Goal: Navigation & Orientation: Find specific page/section

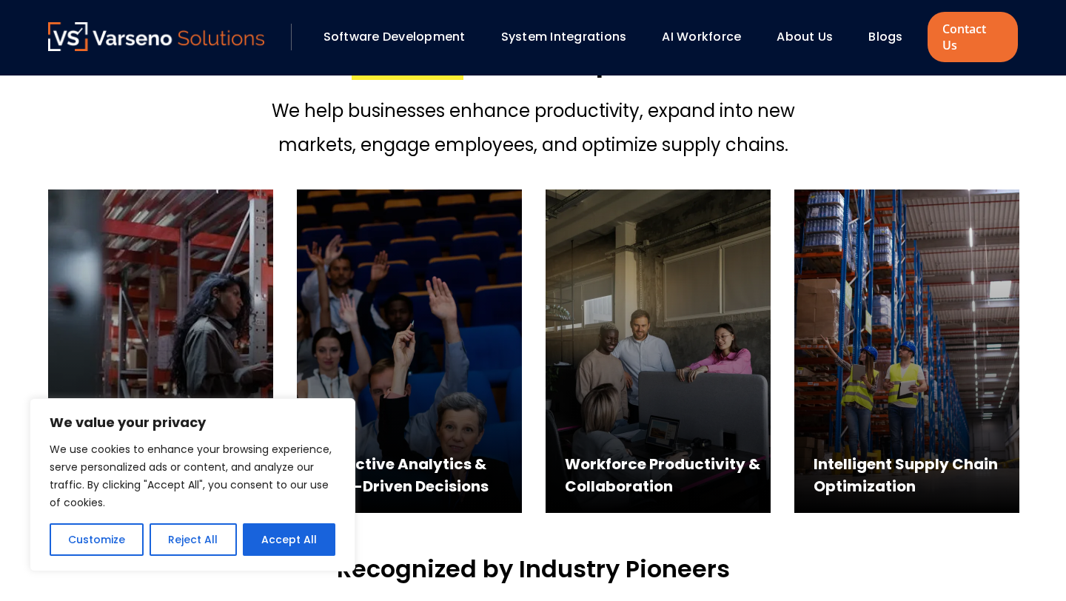
scroll to position [688, 0]
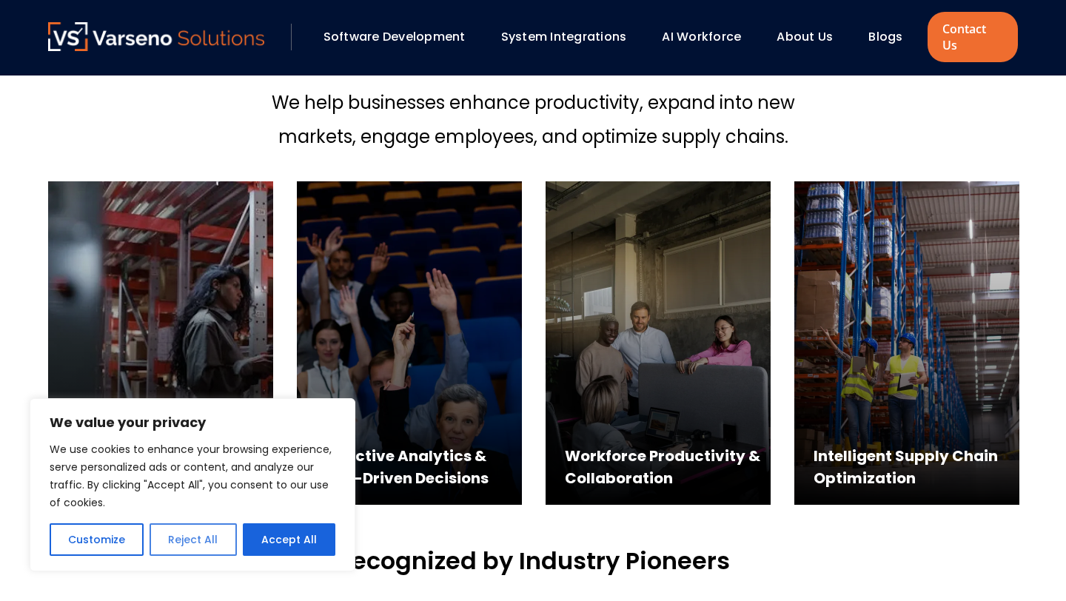
click at [167, 537] on button "Reject All" at bounding box center [193, 539] width 87 height 33
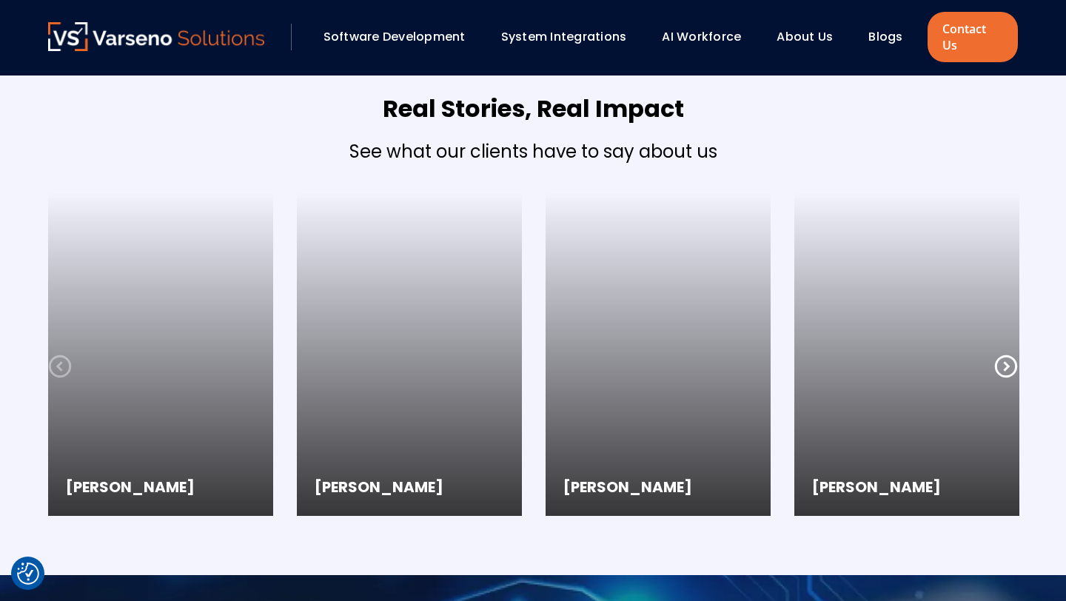
scroll to position [3899, 0]
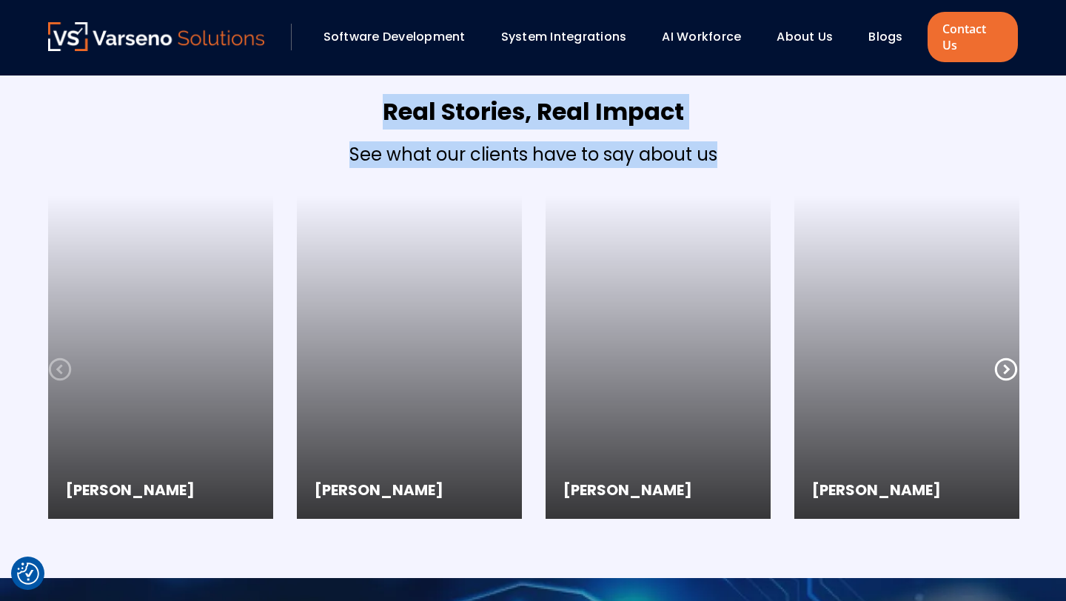
drag, startPoint x: 382, startPoint y: 94, endPoint x: 732, endPoint y: 135, distance: 352.5
click at [734, 136] on div "Real Stories, Real Impact See what our clients have to say about us" at bounding box center [533, 131] width 970 height 74
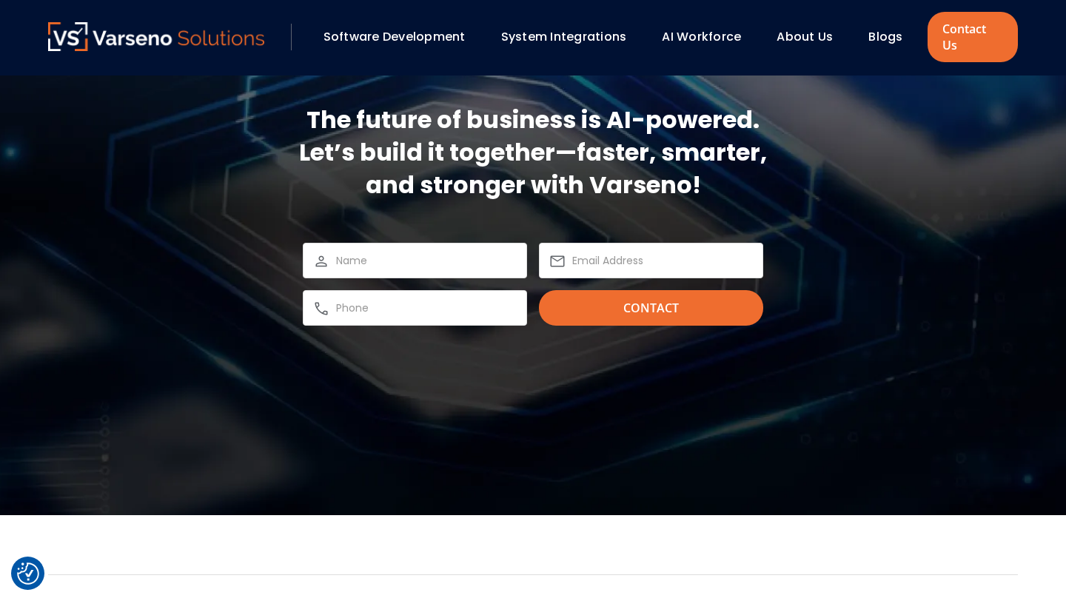
scroll to position [4569, 0]
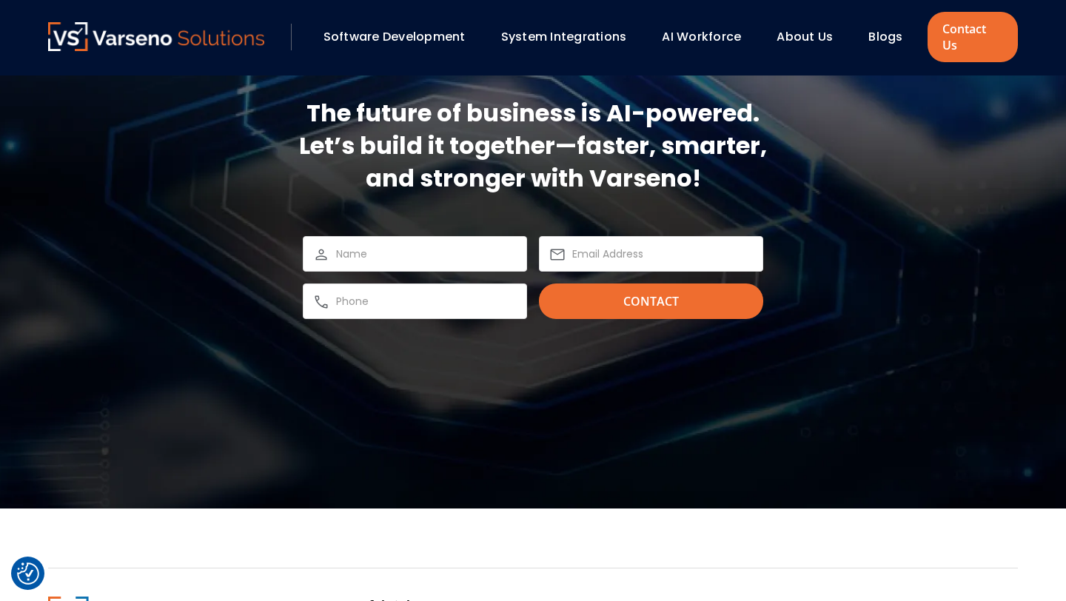
click at [731, 135] on h2 "The future of business is AI-powered. Let’s build it together—faster, smarter, …" at bounding box center [533, 146] width 468 height 98
click at [731, 134] on h2 "The future of business is AI-powered. Let’s build it together—faster, smarter, …" at bounding box center [533, 146] width 468 height 98
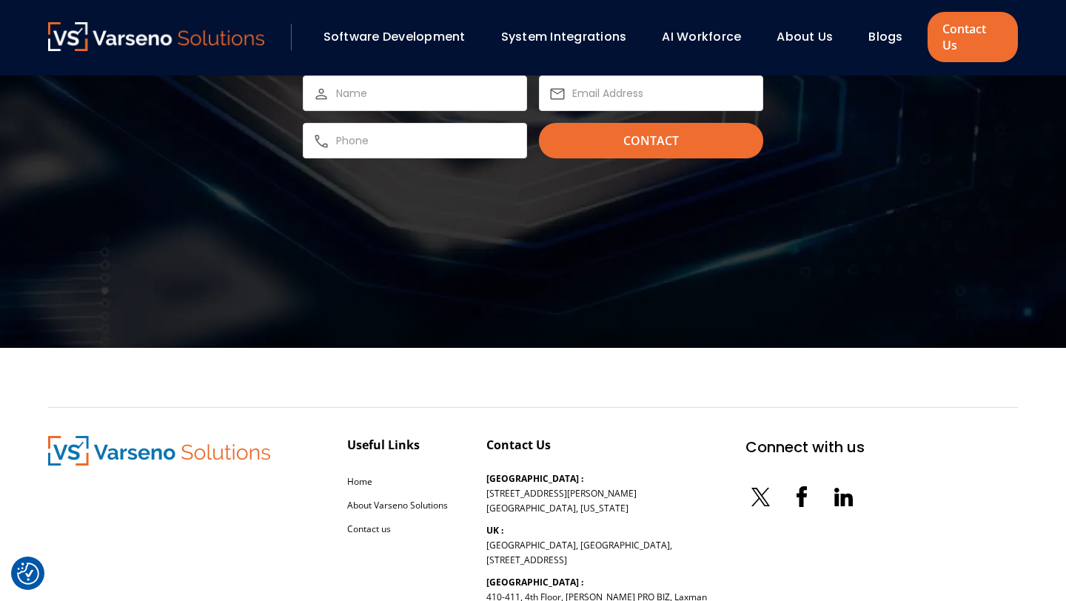
scroll to position [4865, 0]
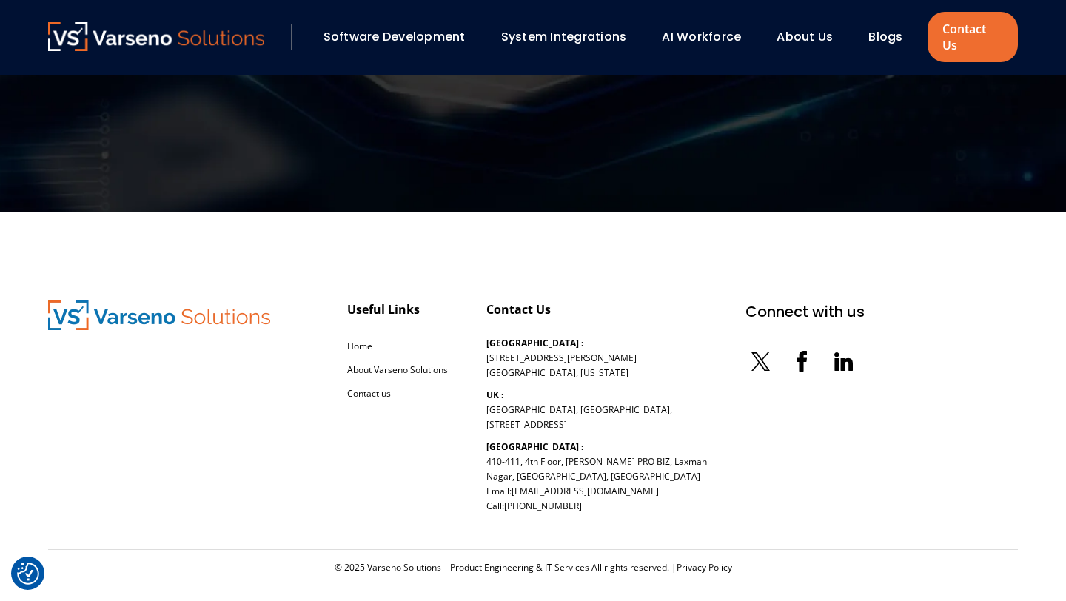
click at [231, 306] on img at bounding box center [159, 316] width 222 height 30
click at [208, 306] on img at bounding box center [159, 316] width 222 height 30
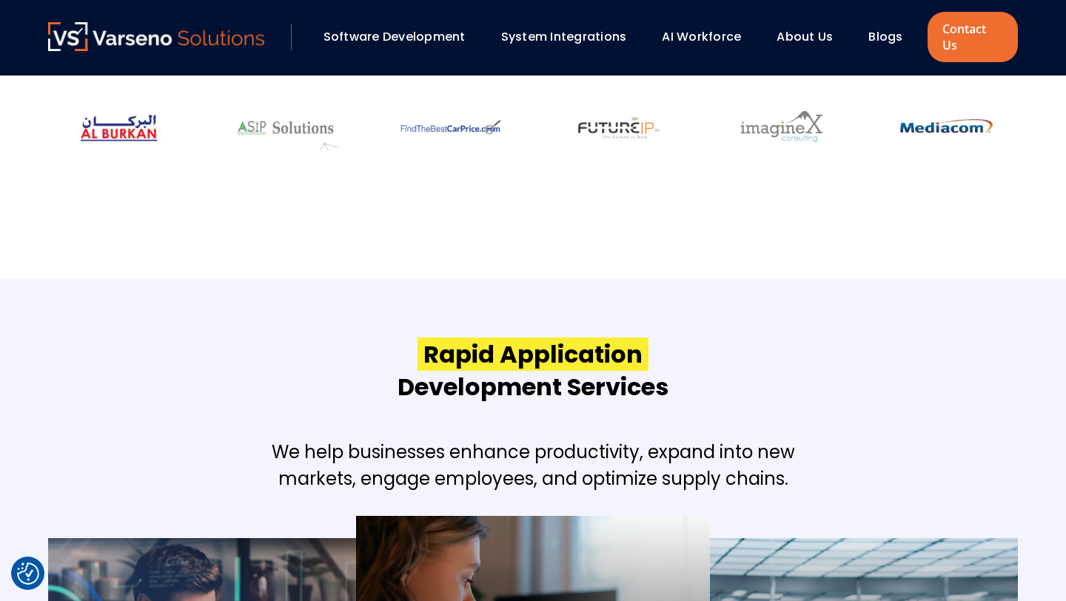
scroll to position [0, 0]
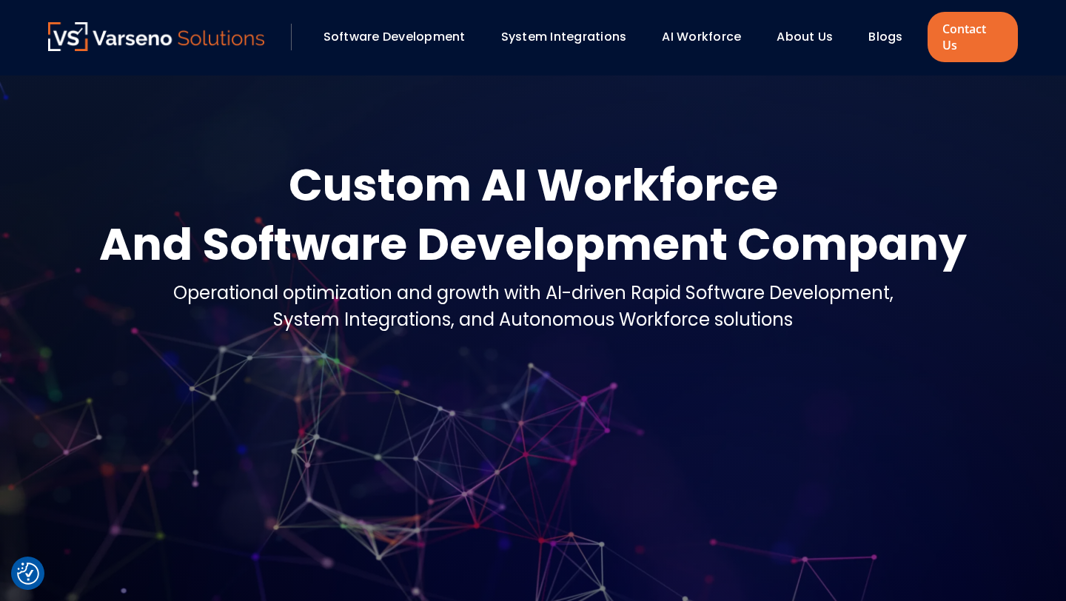
click at [793, 30] on link "About Us" at bounding box center [805, 36] width 56 height 17
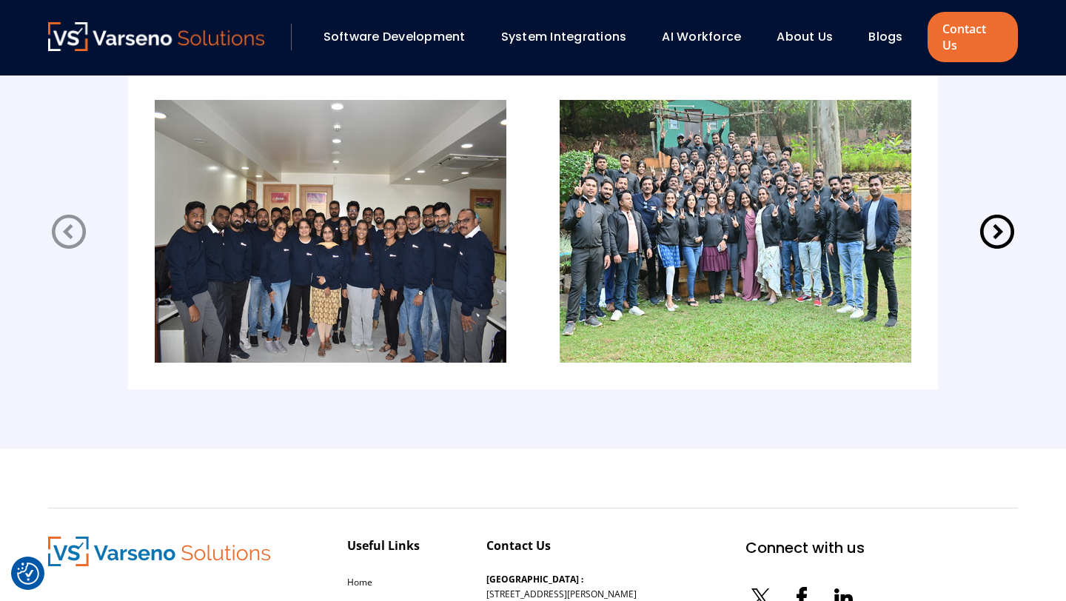
scroll to position [3106, 0]
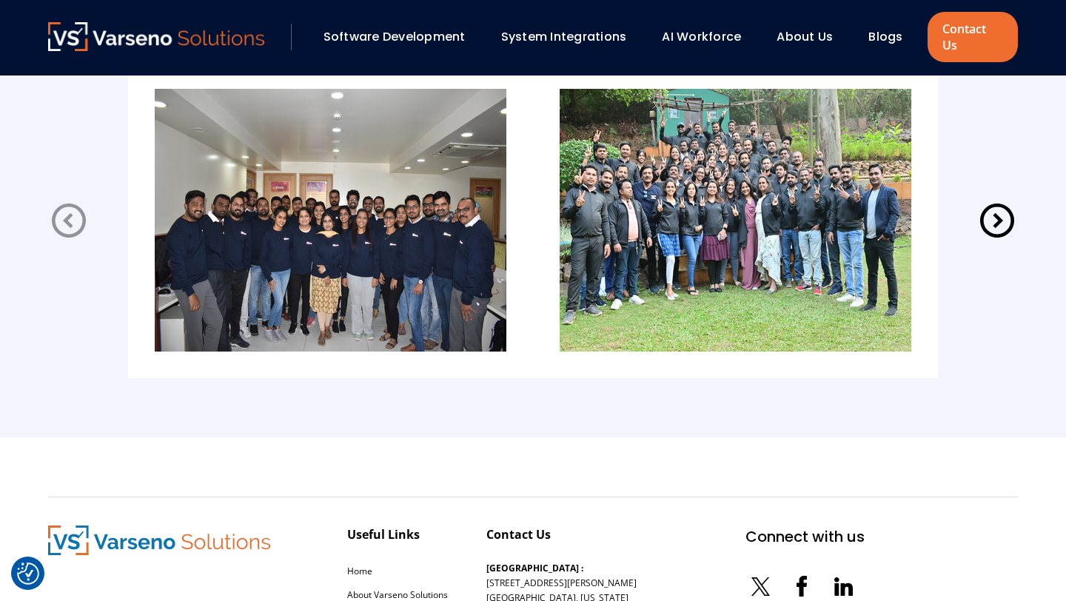
click at [995, 207] on icon at bounding box center [997, 220] width 41 height 41
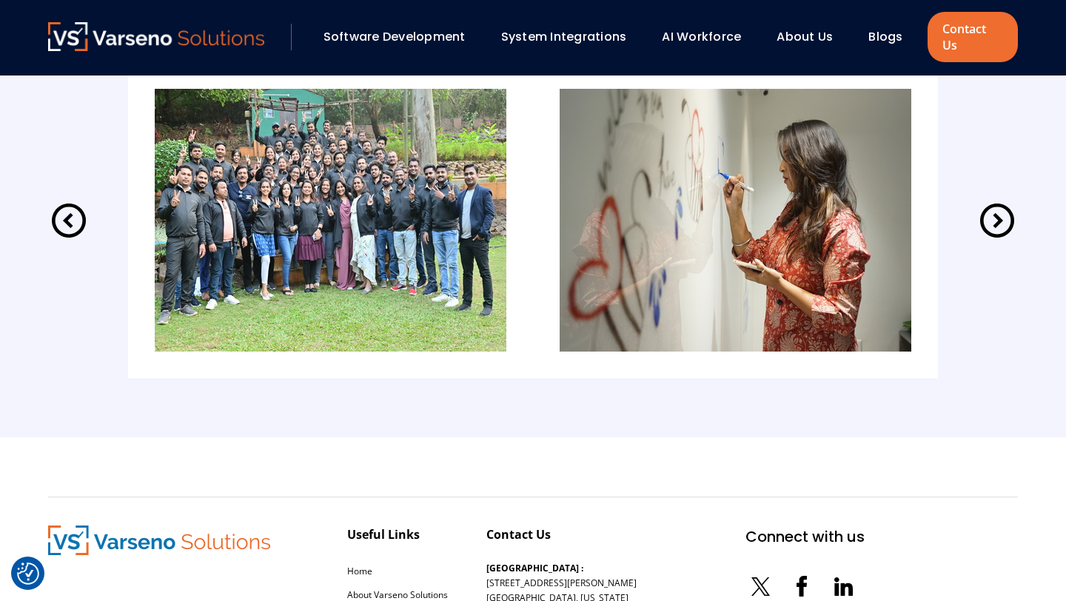
click at [995, 207] on icon at bounding box center [997, 220] width 41 height 41
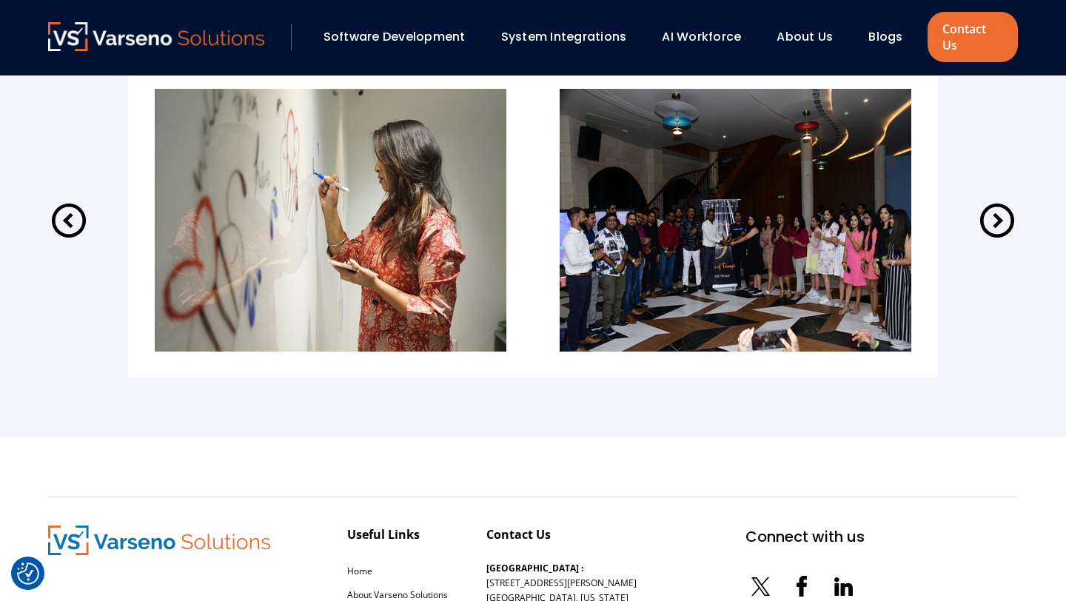
click at [1002, 206] on icon at bounding box center [997, 220] width 41 height 41
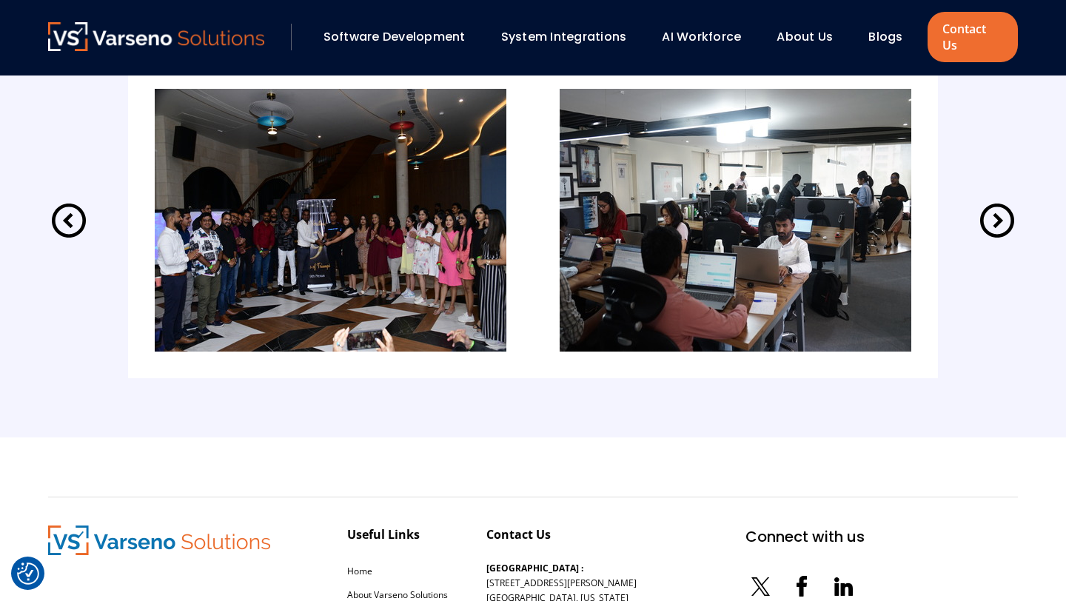
click at [1002, 209] on icon at bounding box center [997, 220] width 41 height 41
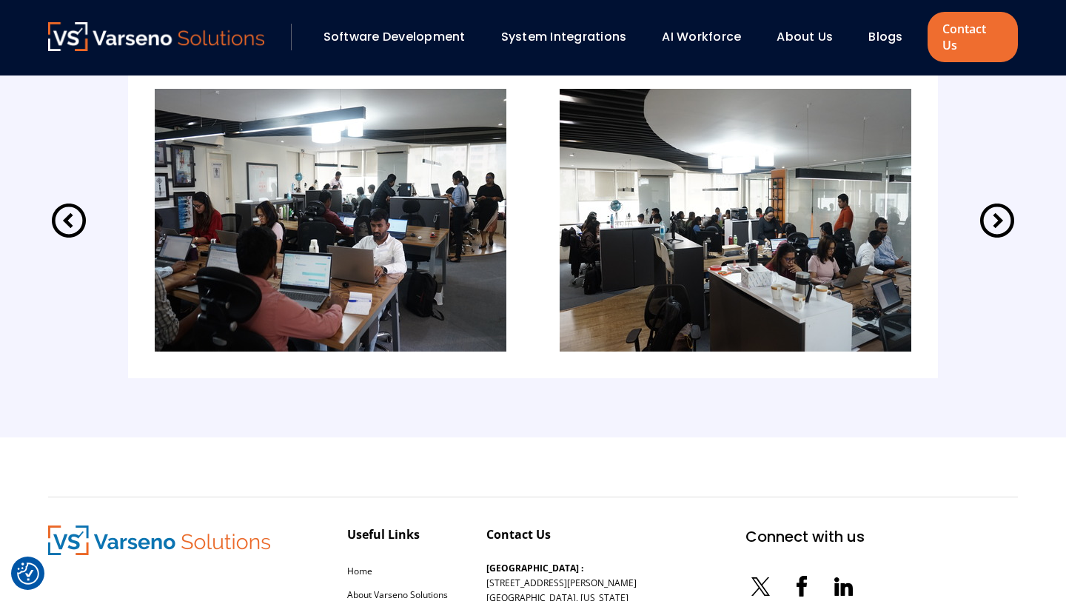
click at [1002, 209] on icon at bounding box center [997, 220] width 41 height 41
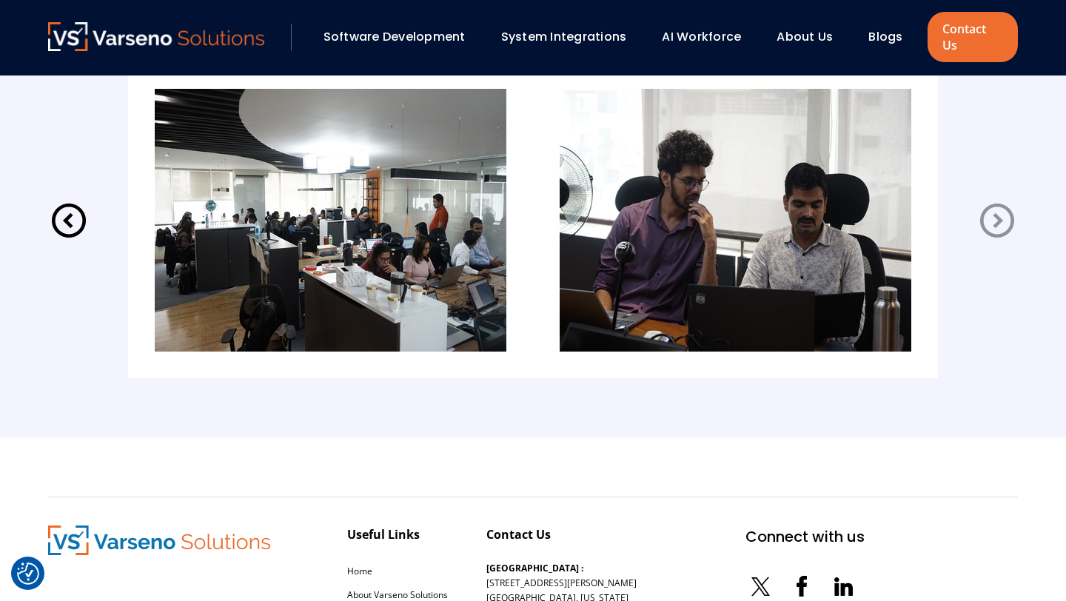
click at [1002, 209] on icon at bounding box center [997, 220] width 41 height 41
click at [996, 204] on icon at bounding box center [997, 220] width 41 height 41
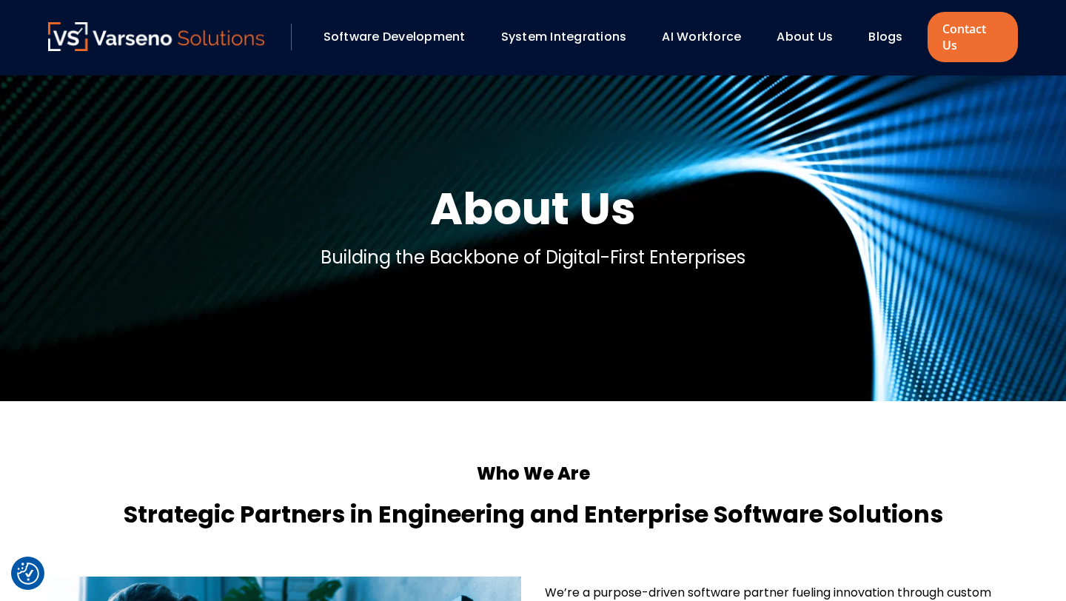
scroll to position [0, 0]
